Goal: Navigation & Orientation: Find specific page/section

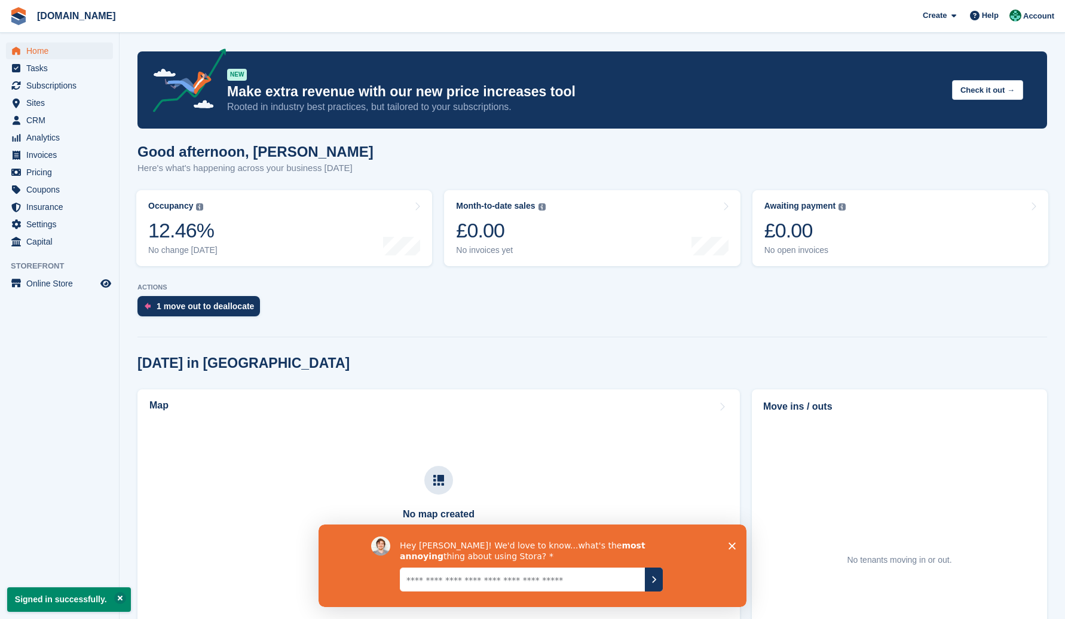
click at [1015, 108] on div "NEW Make extra revenue with our new price increases tool Rooted in industry bes…" at bounding box center [625, 89] width 796 height 47
click at [69, 228] on span "Settings" at bounding box center [62, 224] width 72 height 17
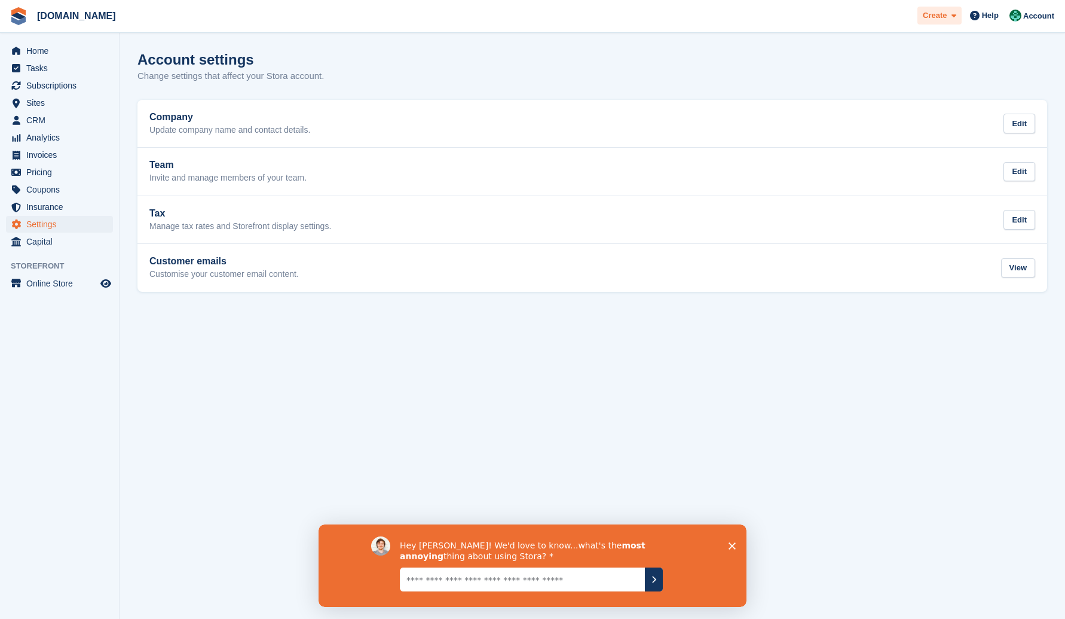
click at [954, 17] on icon at bounding box center [954, 16] width 5 height 8
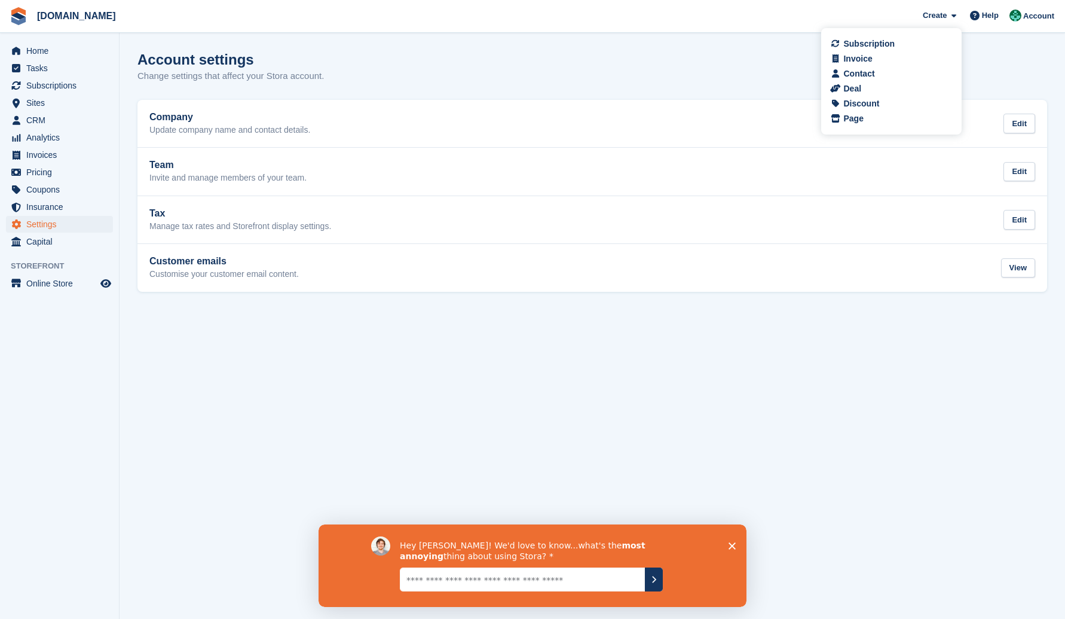
click at [560, 60] on div "Account settings Change settings that affect your Stora account." at bounding box center [593, 74] width 910 height 46
click at [48, 43] on span "Home" at bounding box center [62, 50] width 72 height 17
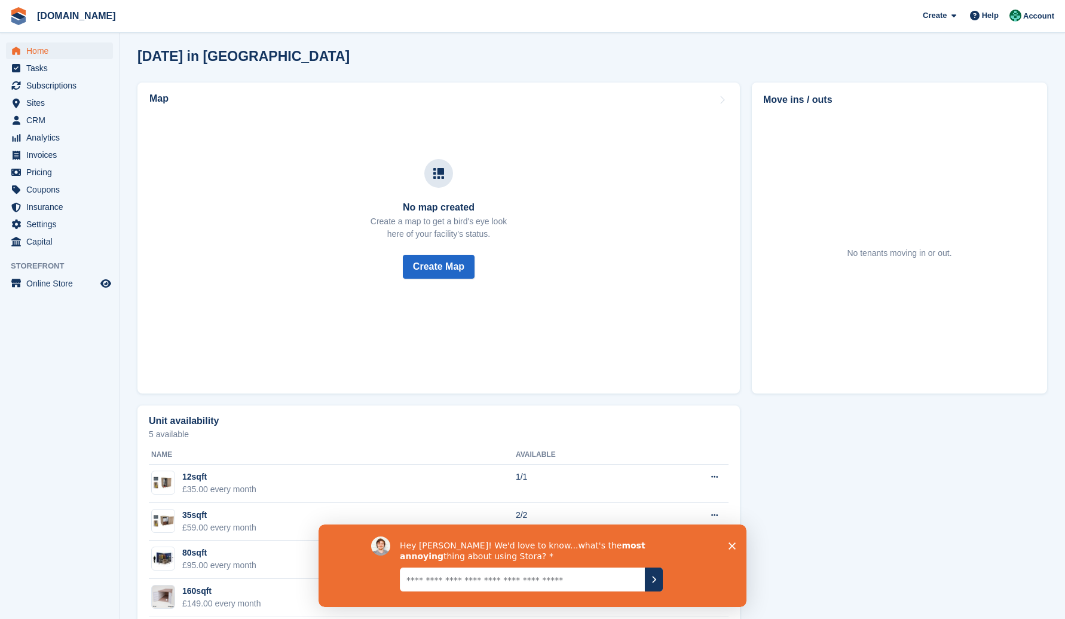
scroll to position [369, 0]
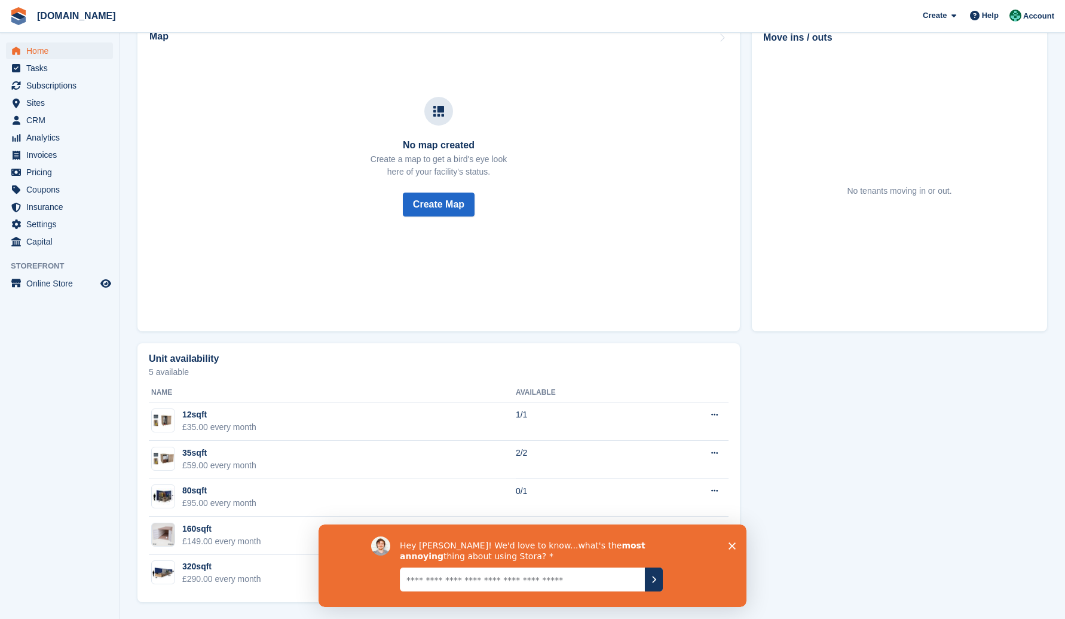
click at [732, 549] on div "Hey [PERSON_NAME]! We'd love to know...what's the most annoying thing about usi…" at bounding box center [533, 565] width 428 height 83
click at [730, 543] on polygon "Close survey" at bounding box center [732, 545] width 7 height 7
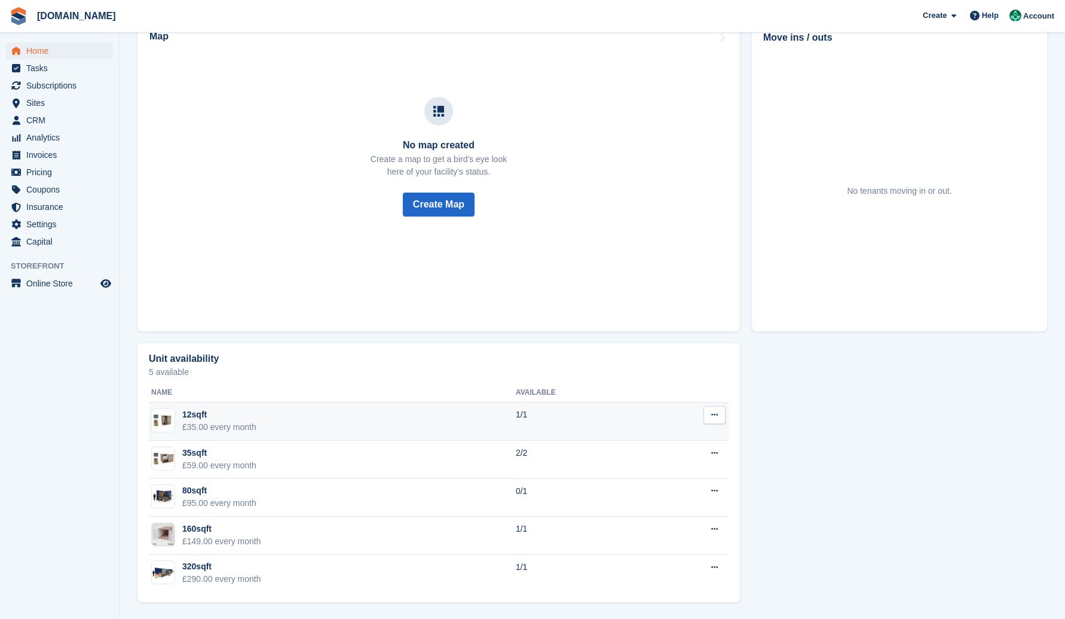
click at [713, 413] on icon at bounding box center [714, 415] width 7 height 8
click at [668, 457] on p "View on Store" at bounding box center [668, 454] width 104 height 16
